Goal: Information Seeking & Learning: Learn about a topic

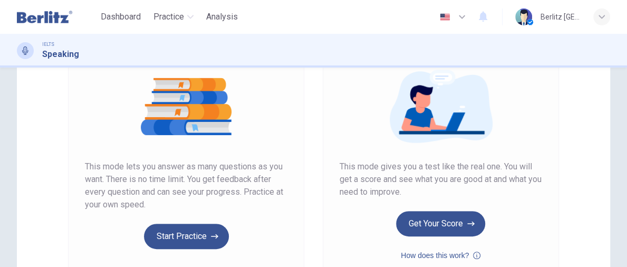
scroll to position [137, 0]
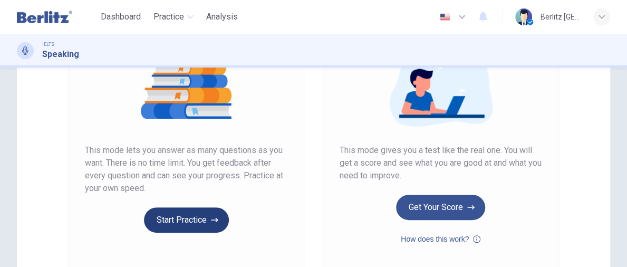
click at [190, 220] on button "Start Practice" at bounding box center [186, 219] width 85 height 25
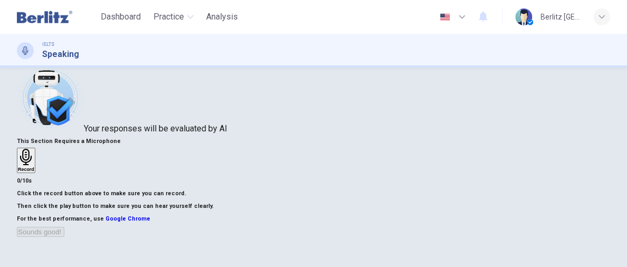
scroll to position [0, 0]
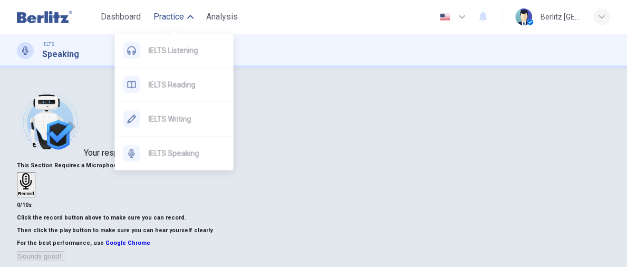
click at [186, 18] on button "Practice" at bounding box center [173, 16] width 48 height 19
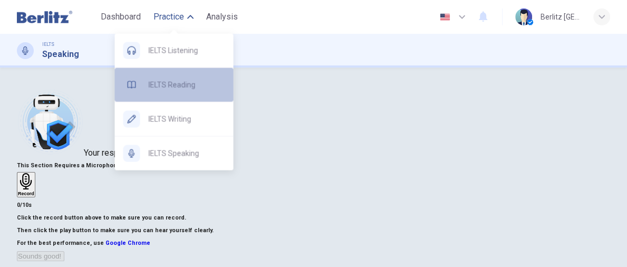
click at [174, 85] on span "IELTS Reading" at bounding box center [186, 85] width 76 height 13
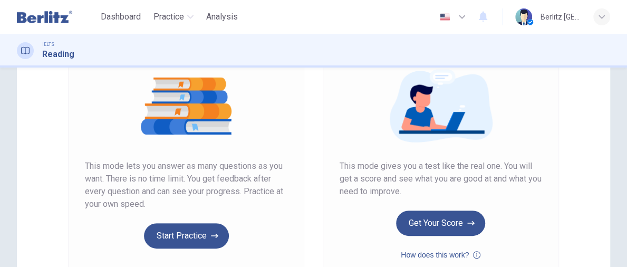
scroll to position [158, 0]
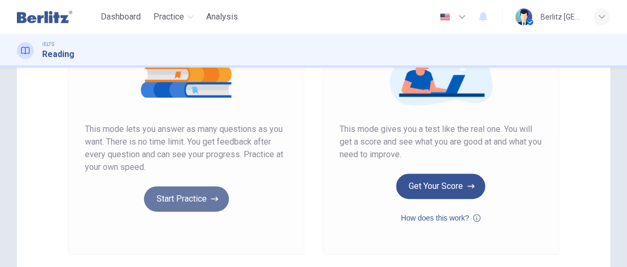
click at [201, 200] on button "Start Practice" at bounding box center [186, 198] width 85 height 25
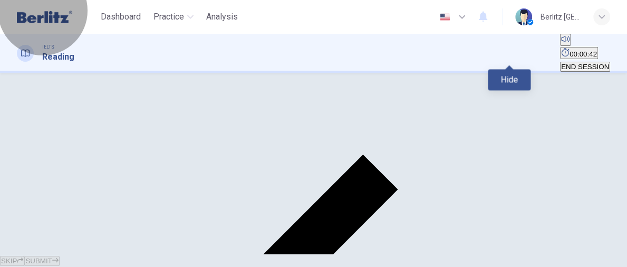
click at [569, 51] on span "00:00:42" at bounding box center [582, 54] width 27 height 8
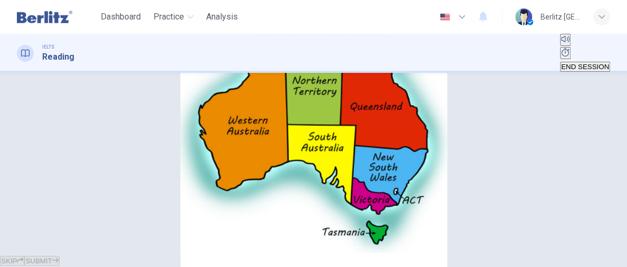
click at [459, 266] on div at bounding box center [313, 267] width 627 height 0
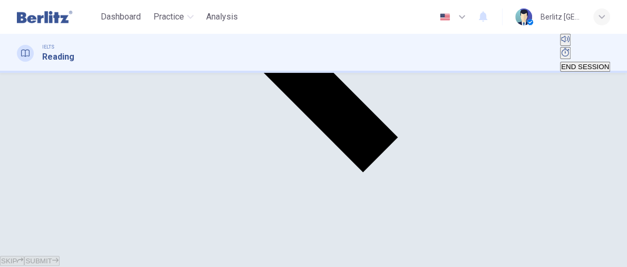
scroll to position [0, 0]
